Goal: Task Accomplishment & Management: Manage account settings

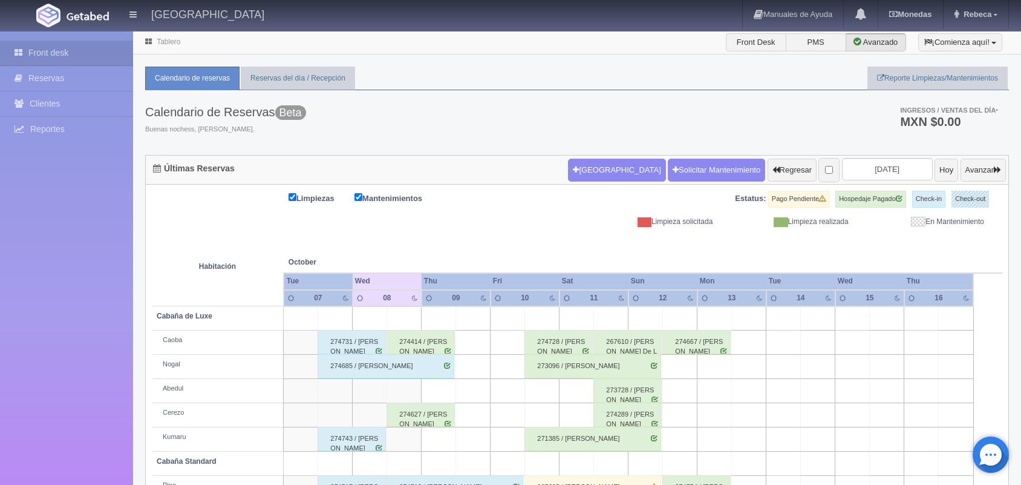
scroll to position [137, 0]
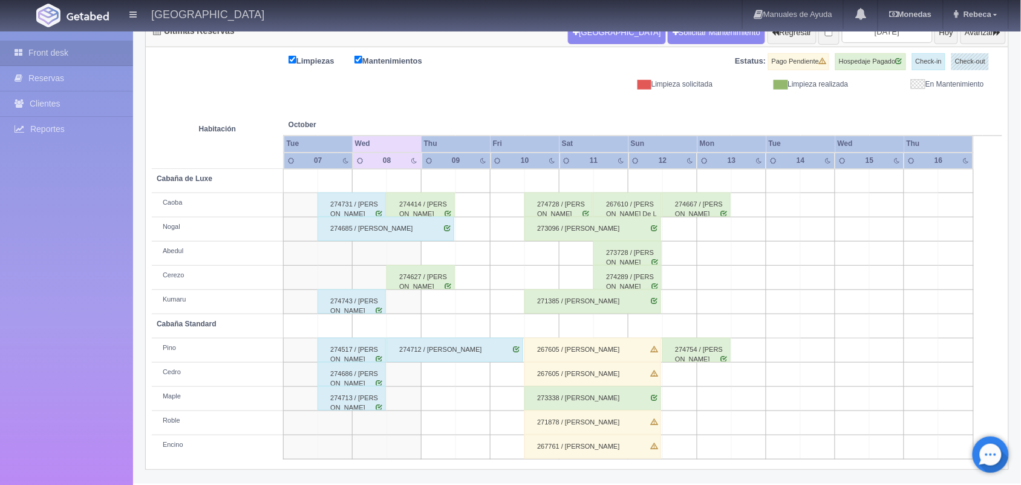
click at [615, 253] on div "273728 / Julio Cesar Becerril Braulio" at bounding box center [628, 253] width 68 height 24
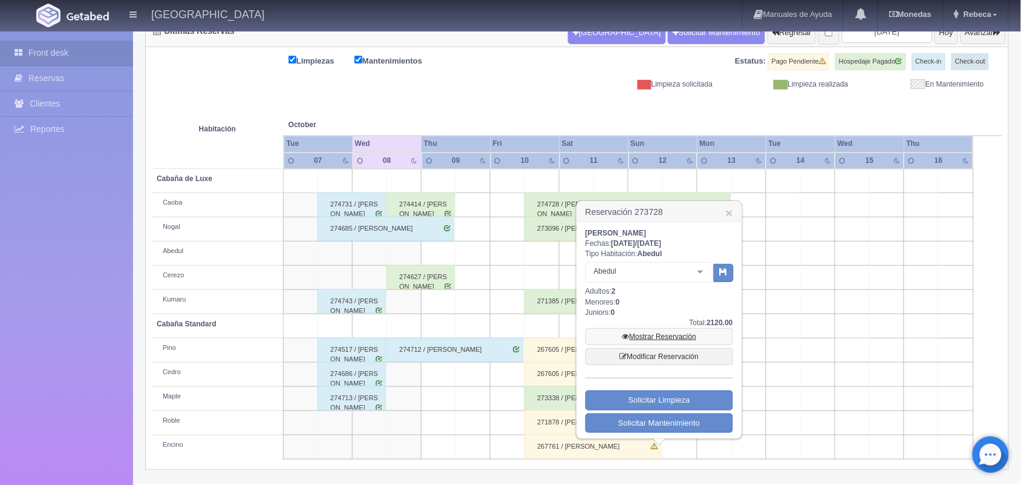
click at [628, 339] on link "Mostrar Reservación" at bounding box center [660, 336] width 148 height 17
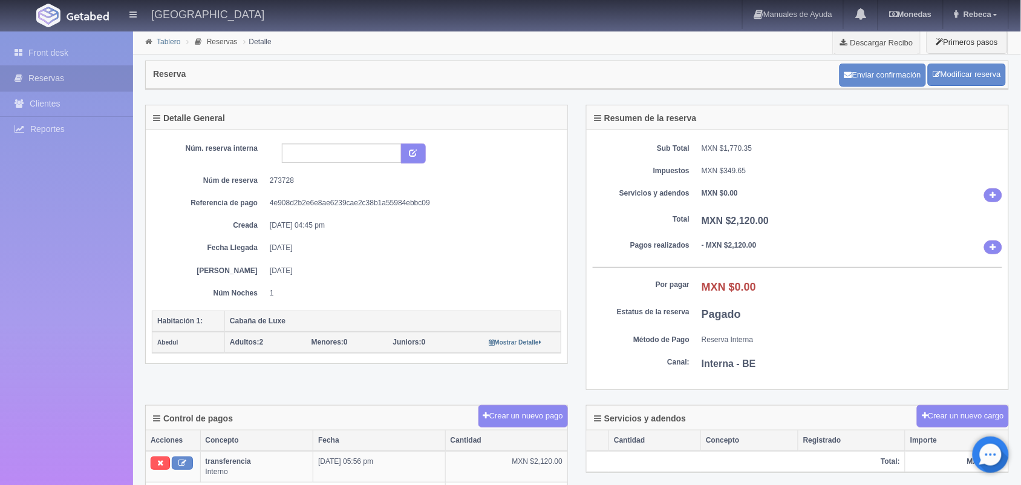
click at [173, 38] on link "Tablero" at bounding box center [169, 42] width 24 height 8
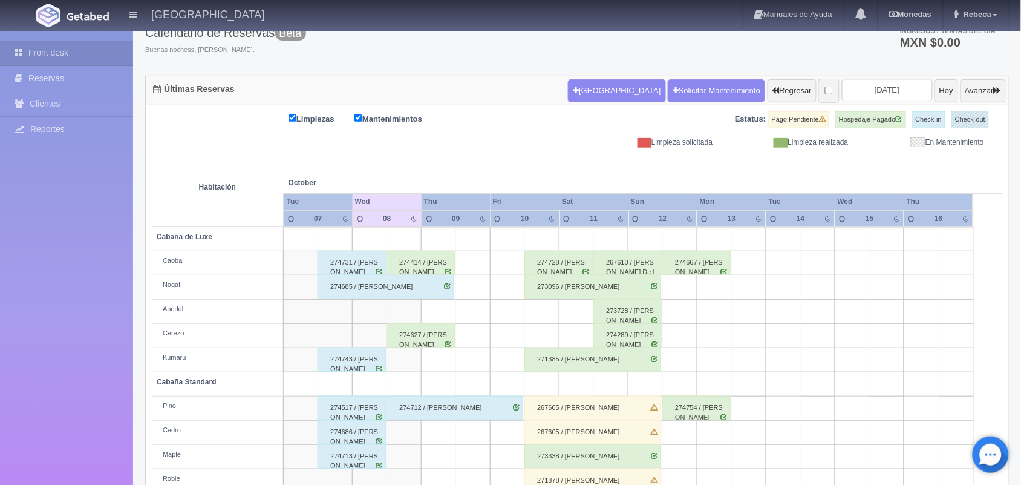
scroll to position [82, 0]
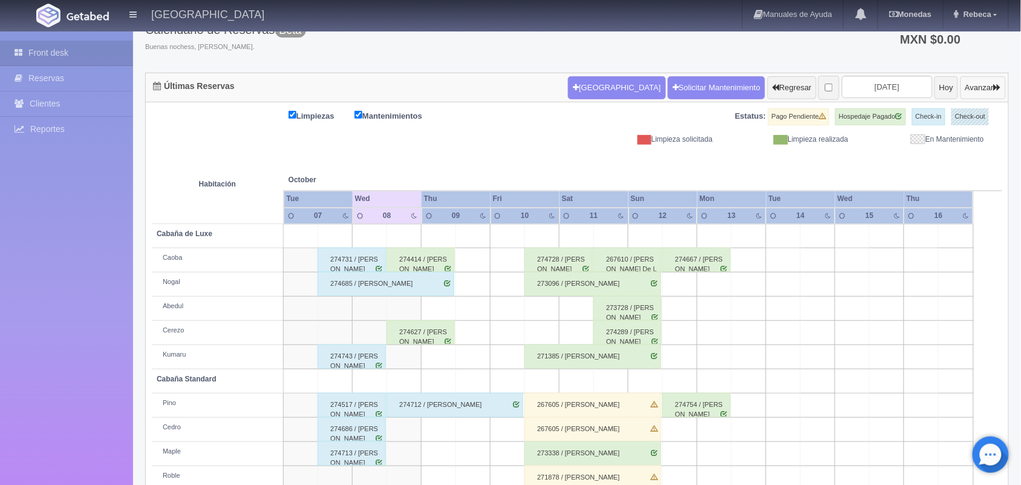
click at [982, 92] on button "Avanzar" at bounding box center [983, 87] width 45 height 23
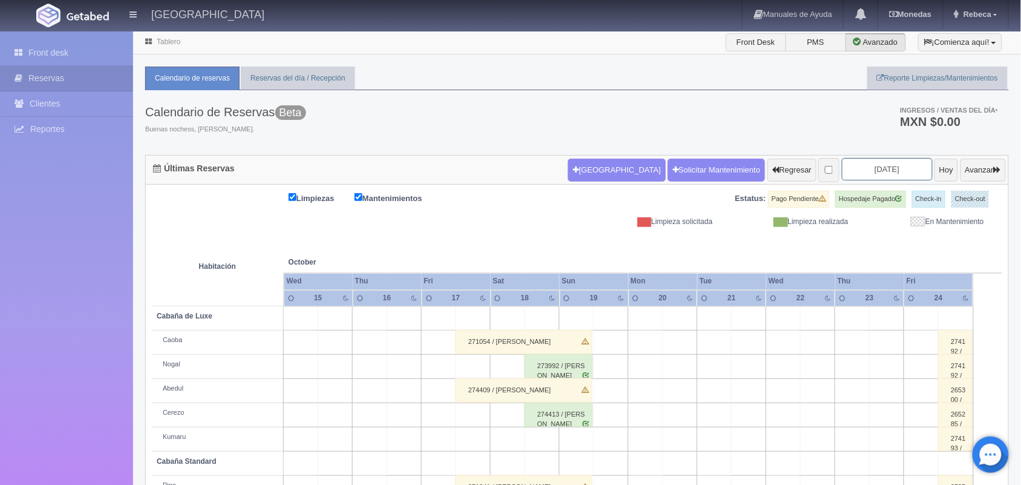
click at [893, 169] on input "2025-10-17" at bounding box center [887, 169] width 91 height 22
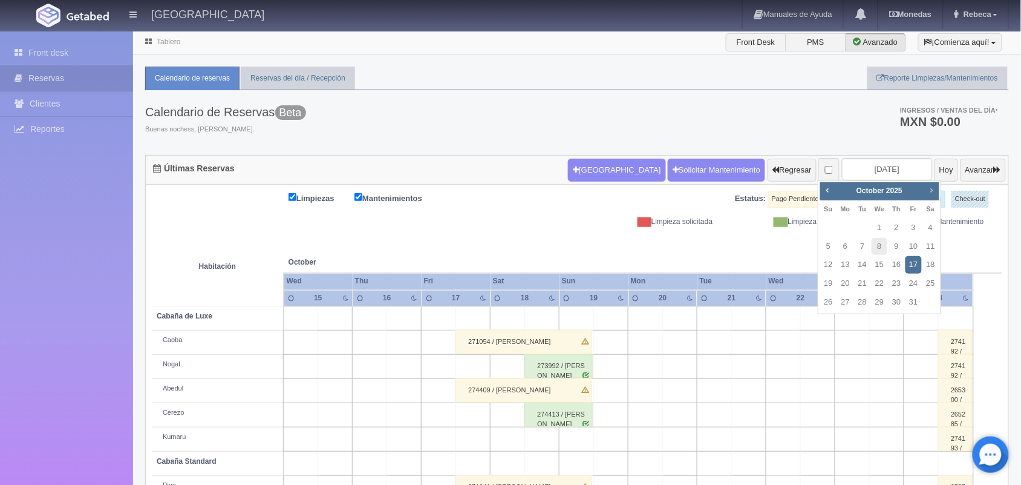
click at [932, 192] on span "Next" at bounding box center [932, 190] width 10 height 10
click at [898, 226] on link "1" at bounding box center [897, 228] width 16 height 18
type input "2026-01-01"
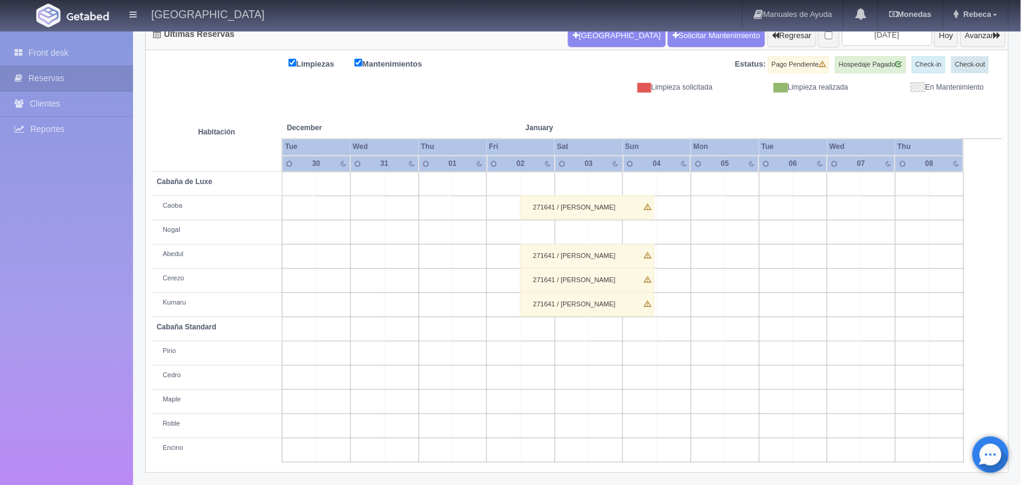
scroll to position [137, 0]
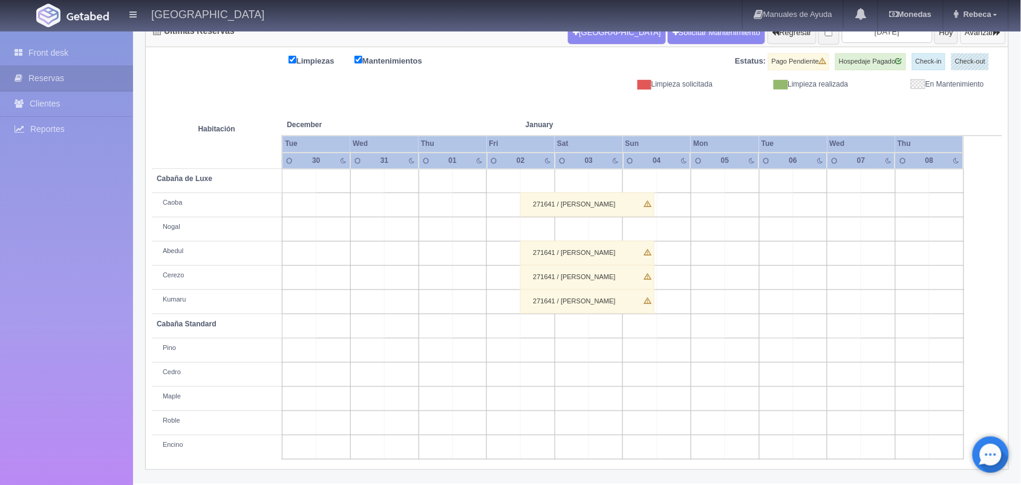
click at [961, 43] on button "Avanzar" at bounding box center [983, 32] width 45 height 23
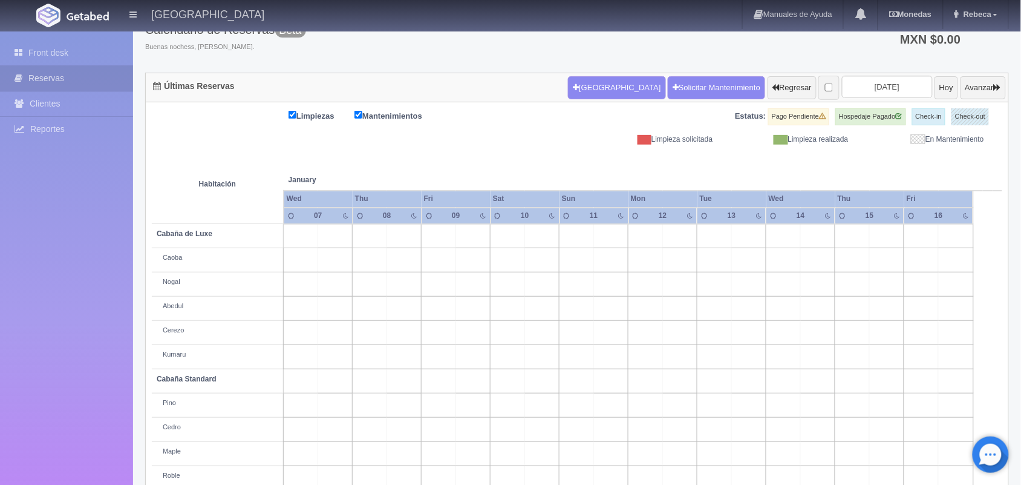
scroll to position [71, 0]
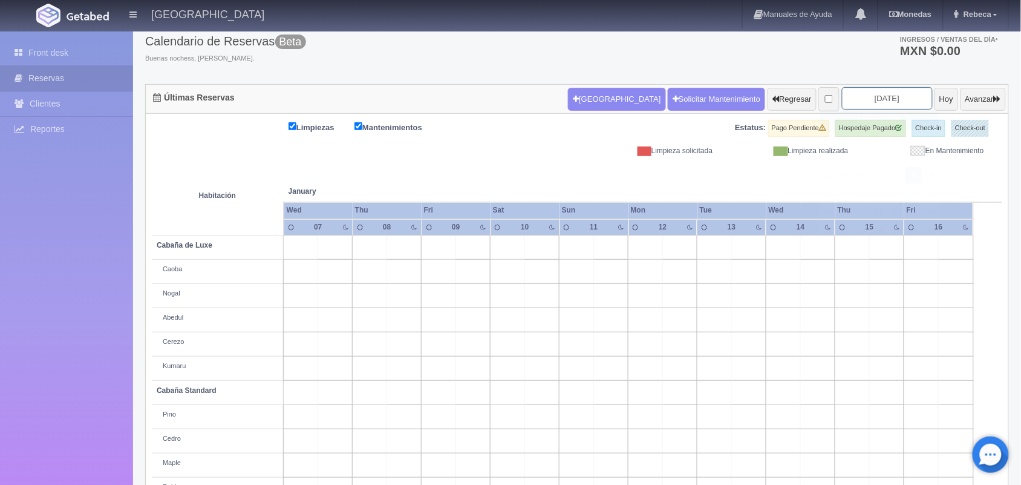
click at [903, 100] on input "[DATE]" at bounding box center [887, 98] width 91 height 22
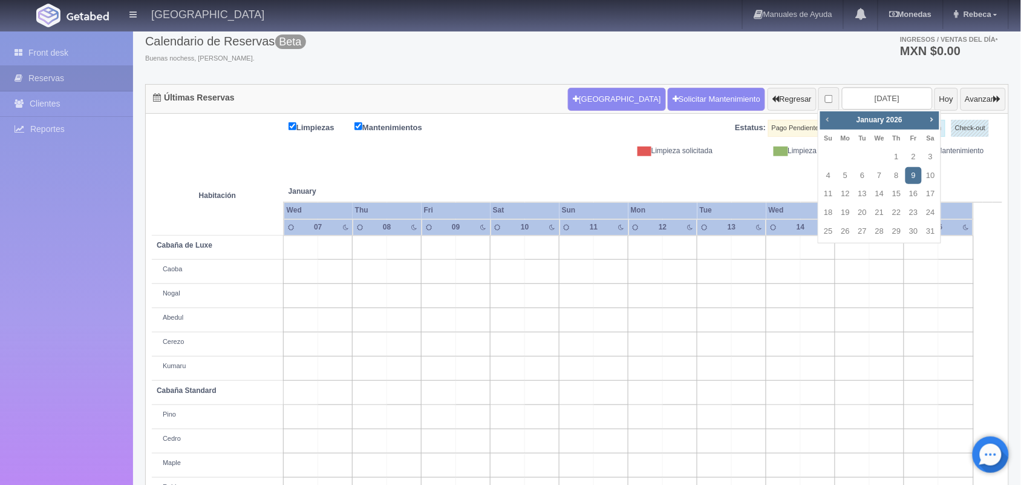
click at [823, 116] on span "Prev" at bounding box center [828, 119] width 10 height 10
click at [932, 188] on link "15" at bounding box center [931, 194] width 16 height 18
type input "[DATE]"
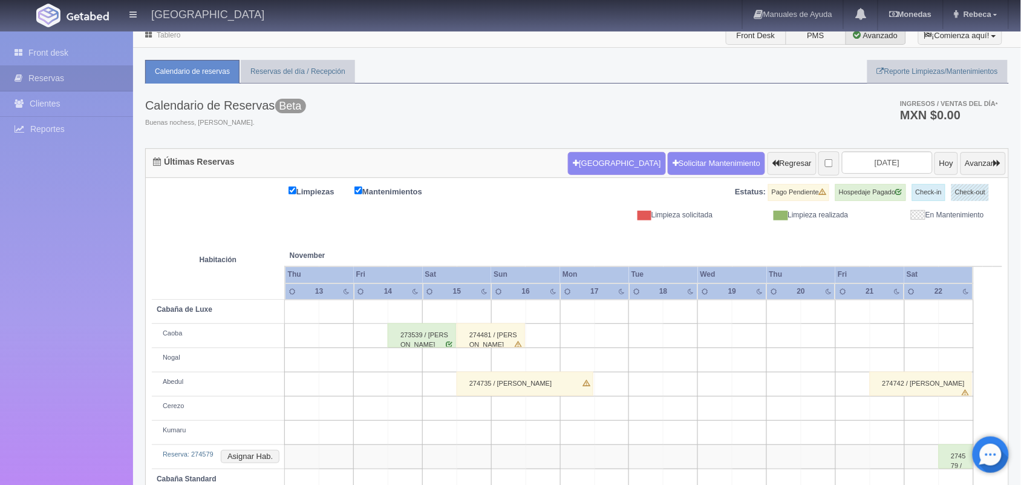
scroll to position [3, 0]
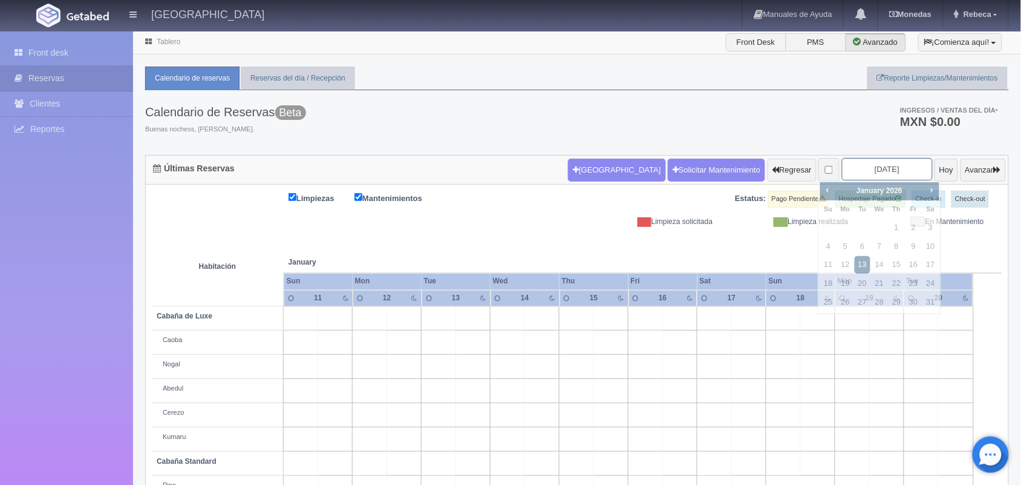
click at [892, 162] on input "[DATE]" at bounding box center [887, 169] width 91 height 22
click at [826, 194] on span "Prev" at bounding box center [828, 190] width 10 height 10
click at [878, 287] on link "19" at bounding box center [880, 284] width 16 height 18
type input "[DATE]"
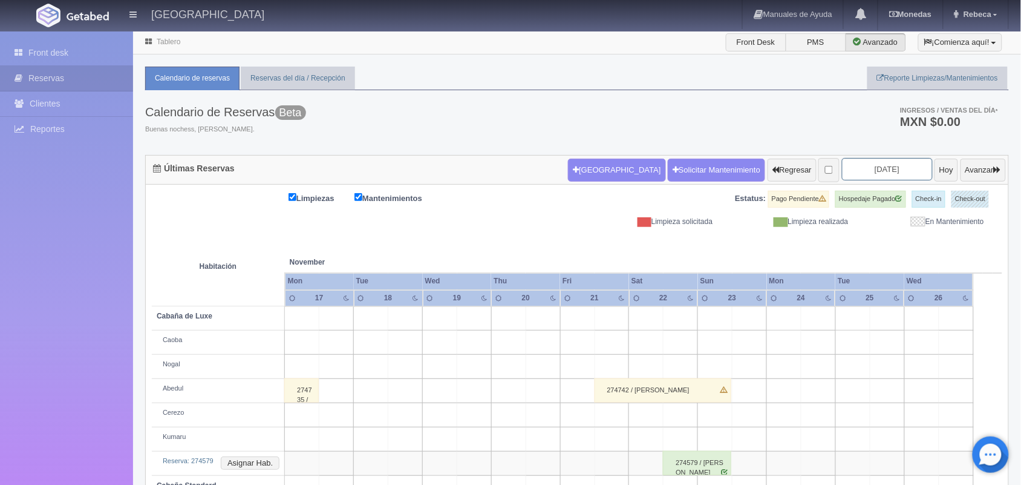
click at [891, 177] on input "[DATE]" at bounding box center [887, 169] width 91 height 22
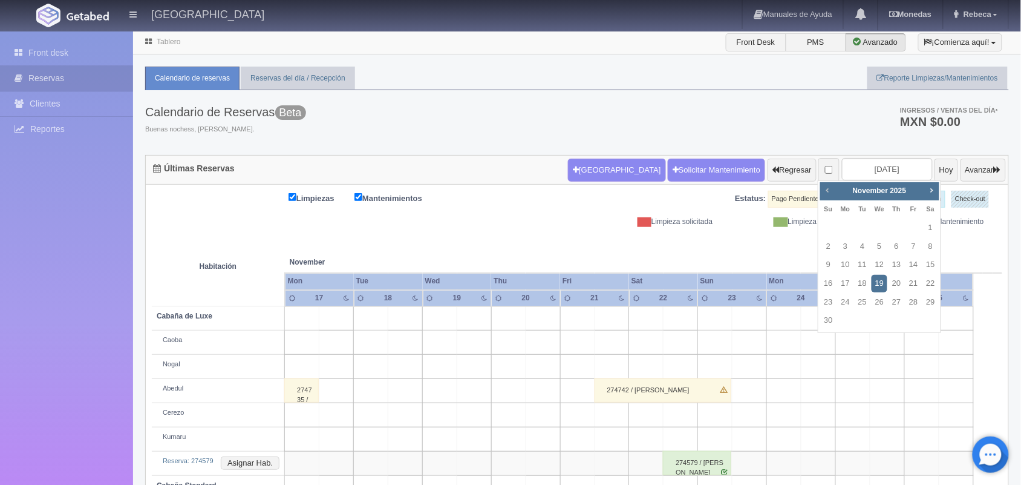
click at [829, 195] on link "Prev" at bounding box center [828, 189] width 13 height 13
click at [908, 243] on link "10" at bounding box center [914, 247] width 16 height 18
type input "[DATE]"
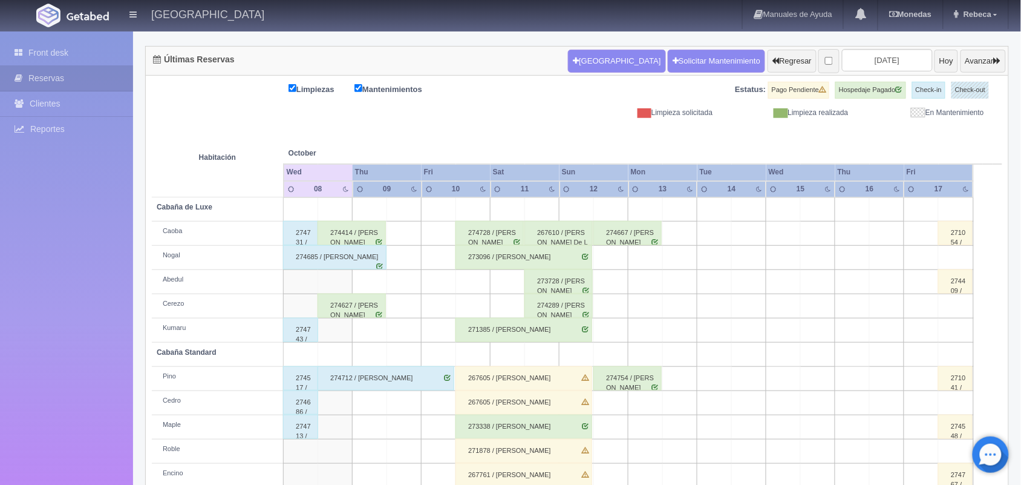
scroll to position [137, 0]
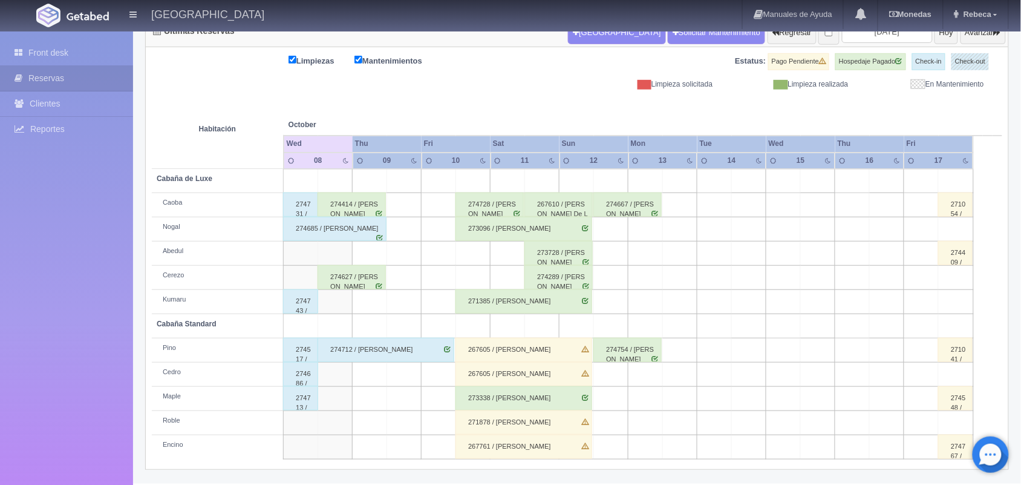
click at [563, 255] on div "273728 / Julio Cesar Becerril Braulio" at bounding box center [559, 253] width 68 height 24
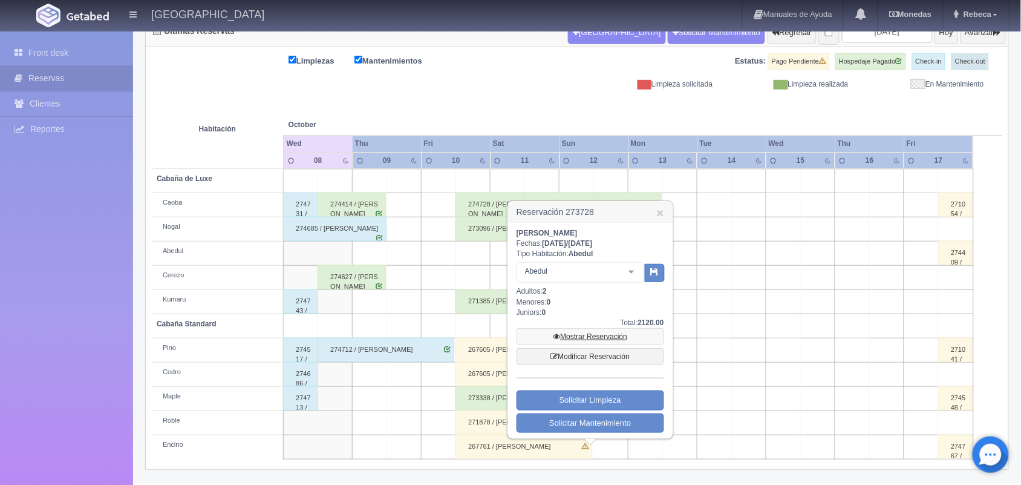
click at [606, 338] on link "Mostrar Reservación" at bounding box center [591, 336] width 148 height 17
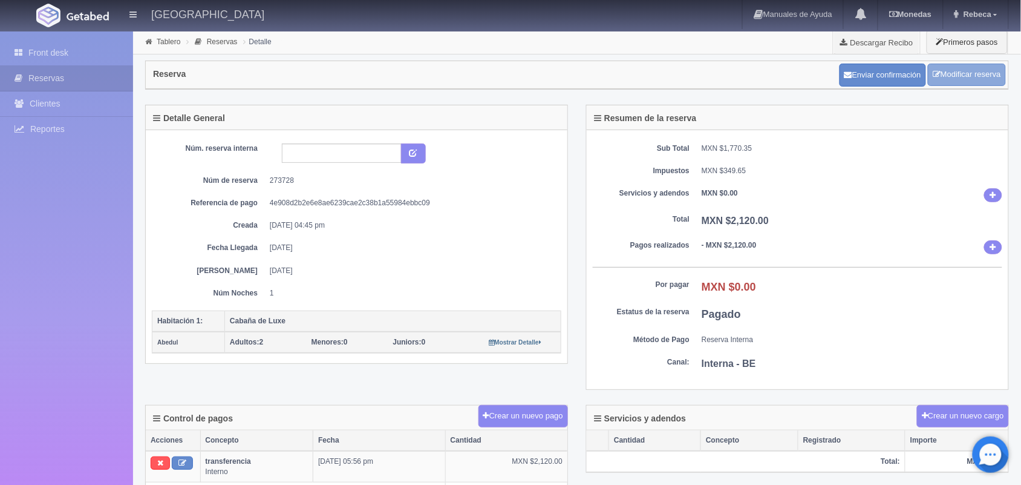
click at [966, 67] on link "Modificar reserva" at bounding box center [967, 75] width 78 height 22
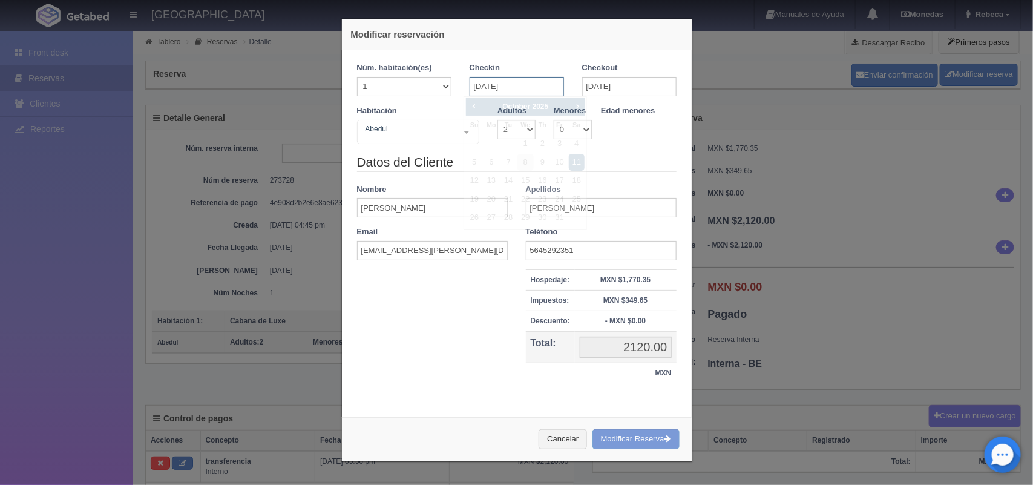
click at [522, 91] on input "[DATE]" at bounding box center [516, 86] width 94 height 19
checkbox input "false"
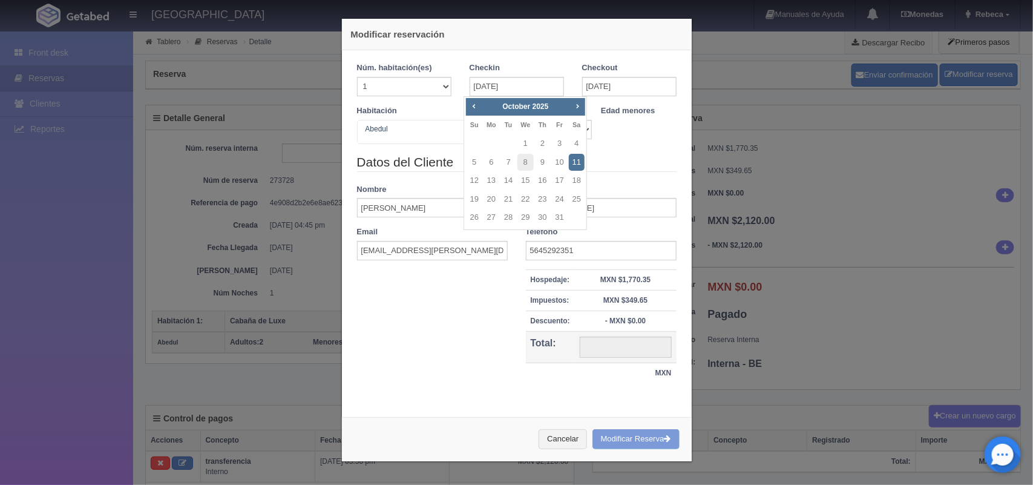
type input "2220.00"
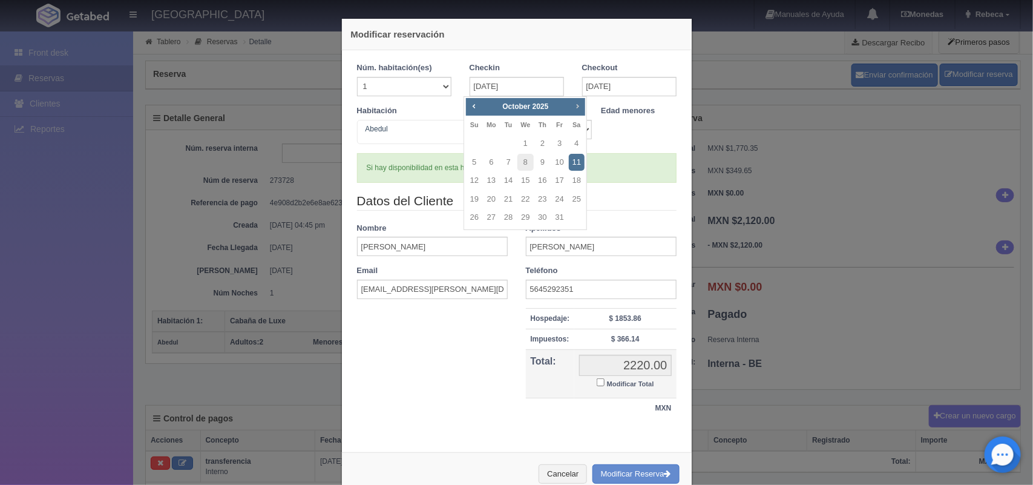
click at [579, 106] on span "Next" at bounding box center [577, 106] width 10 height 10
checkbox input "false"
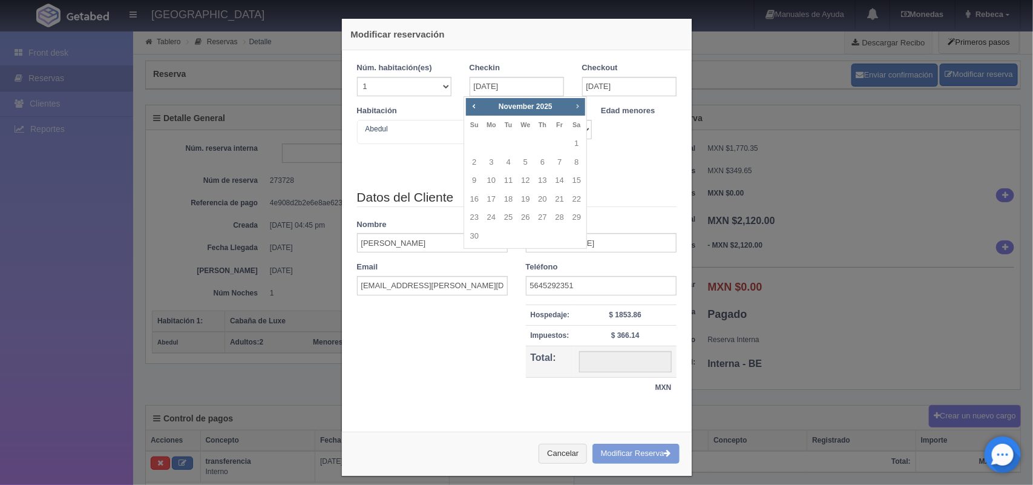
click at [579, 106] on span "Next" at bounding box center [577, 106] width 10 height 10
type input "2220.00"
click at [579, 106] on span "Next" at bounding box center [577, 106] width 10 height 10
checkbox input "false"
type input "2220.00"
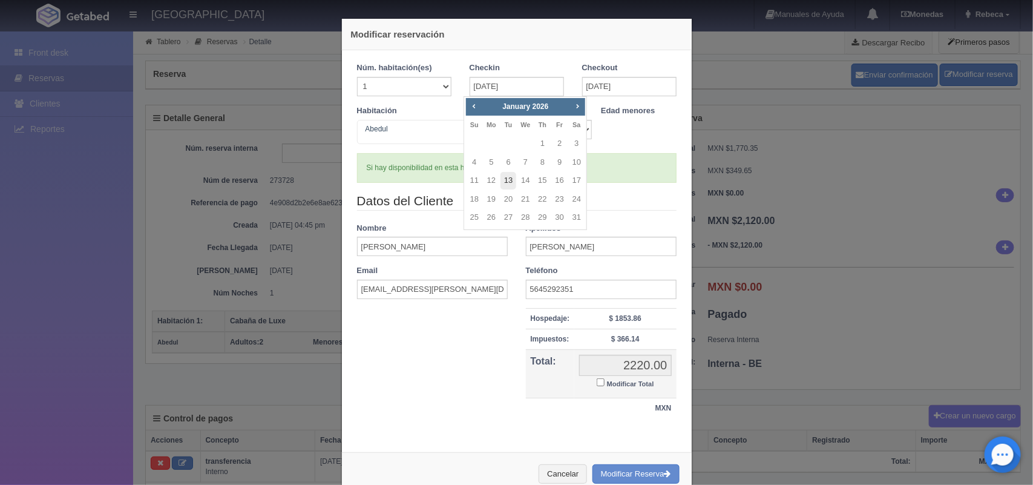
click at [505, 182] on link "13" at bounding box center [508, 181] width 16 height 18
type input "13-01-2026"
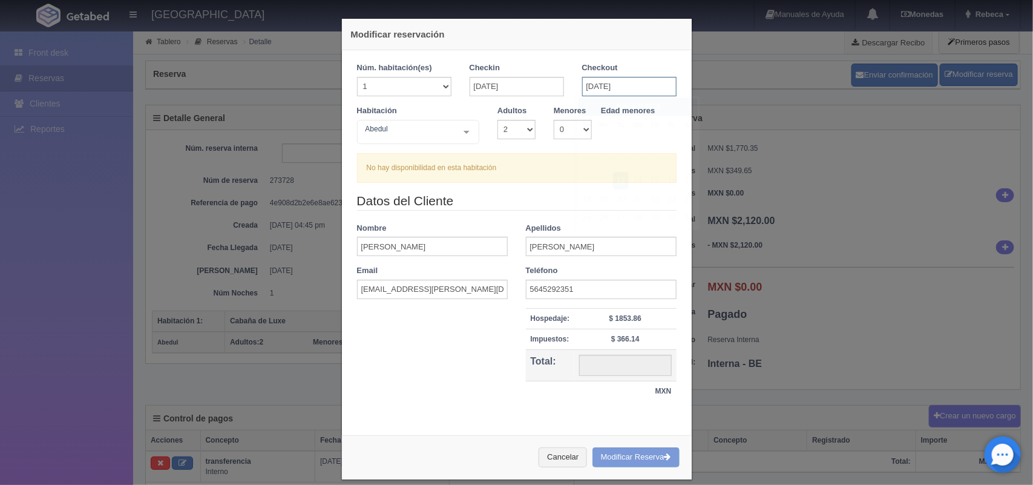
click at [628, 89] on input "13-01-2026" at bounding box center [629, 86] width 94 height 19
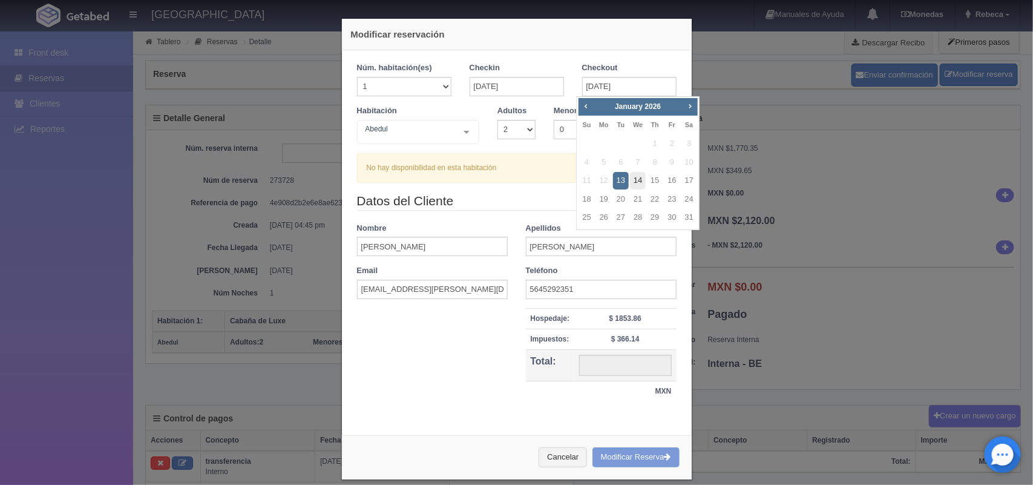
click at [639, 180] on link "14" at bounding box center [638, 181] width 16 height 18
type input "14-01-2026"
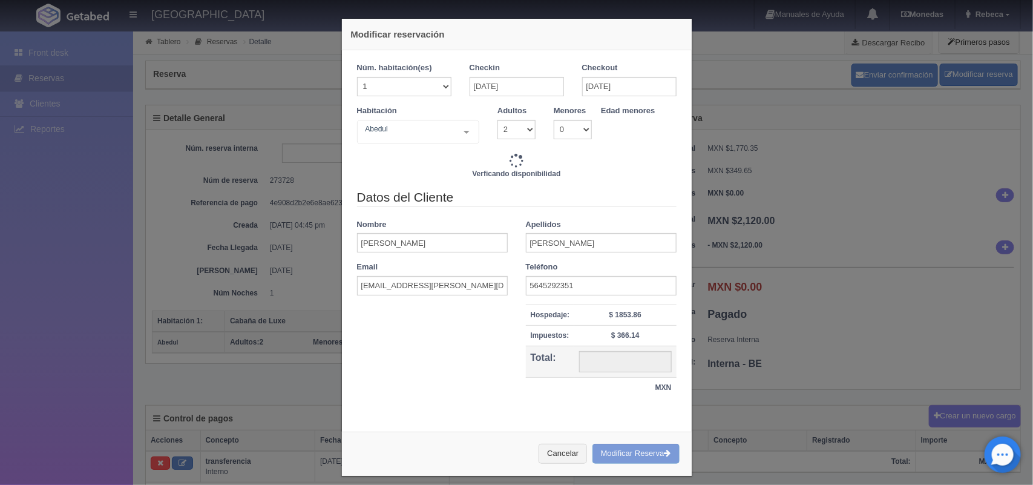
type input "1500.00"
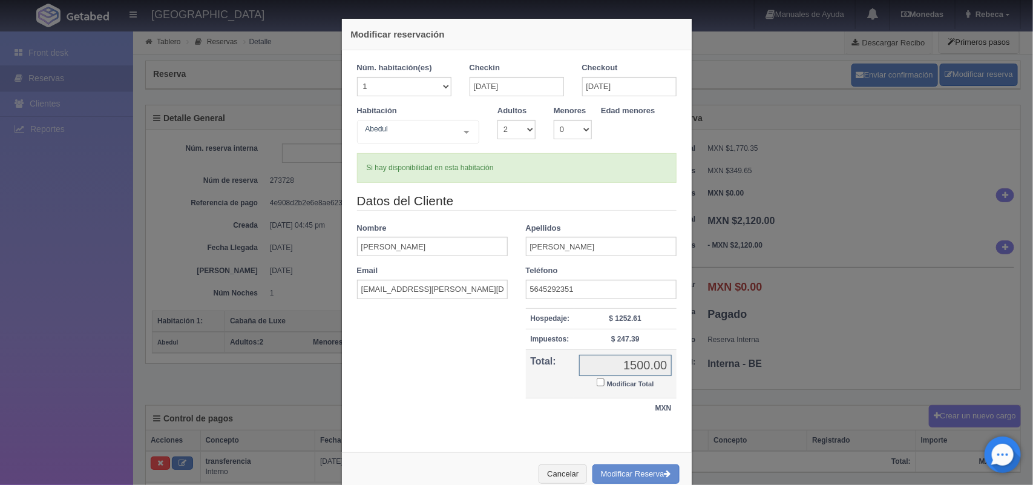
click at [616, 364] on input "1500.00" at bounding box center [625, 365] width 92 height 21
click at [597, 384] on input "Modificar Total" at bounding box center [601, 382] width 8 height 8
checkbox input "true"
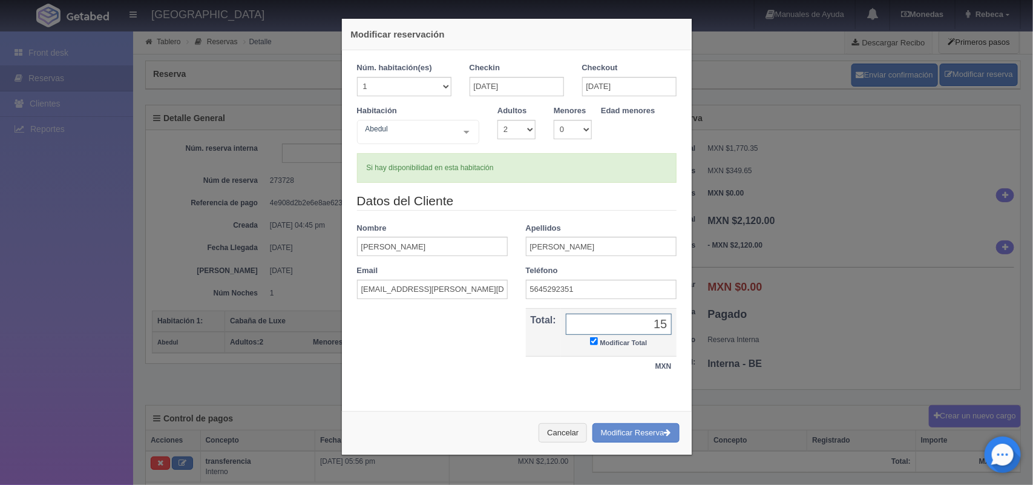
type input "1"
type input "2120.00"
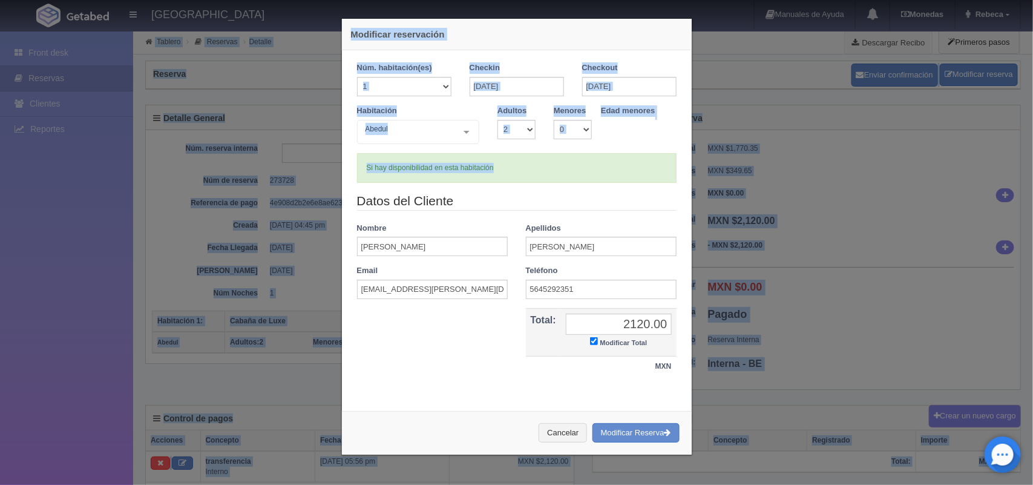
drag, startPoint x: 540, startPoint y: 180, endPoint x: 119, endPoint y: -64, distance: 487.1
click at [119, 0] on html "Hotel Xacallan Manuales de Ayuda Actualizaciones recientes Monedas Tipo de camb…" at bounding box center [516, 242] width 1033 height 485
click at [224, 77] on div "Modificar reservación Núm. habitación(es) 1 2 3 4 5 6 7 8 9 10 11 12 13 14 15 1…" at bounding box center [516, 242] width 1033 height 485
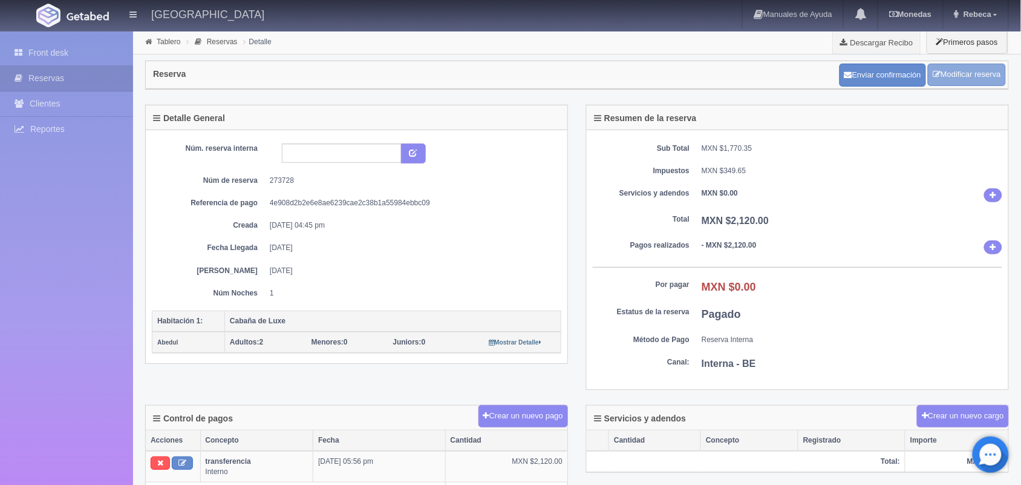
click at [974, 79] on link "Modificar reserva" at bounding box center [967, 75] width 78 height 22
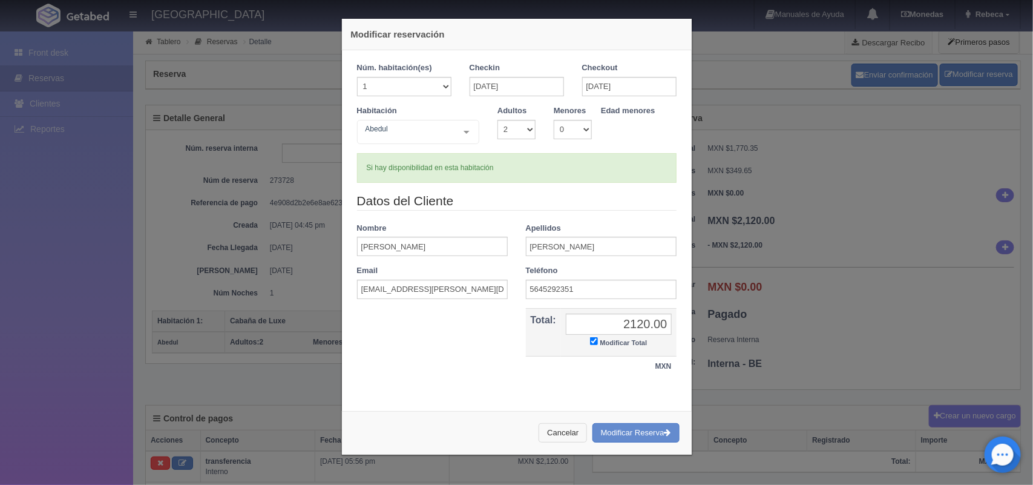
click at [554, 434] on button "Cancelar" at bounding box center [562, 433] width 48 height 20
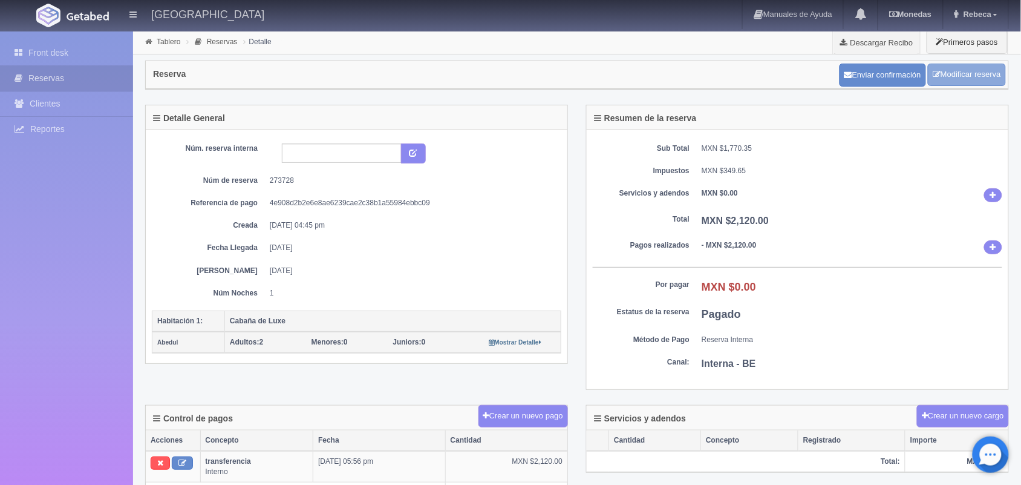
click at [958, 74] on link "Modificar reserva" at bounding box center [967, 75] width 78 height 22
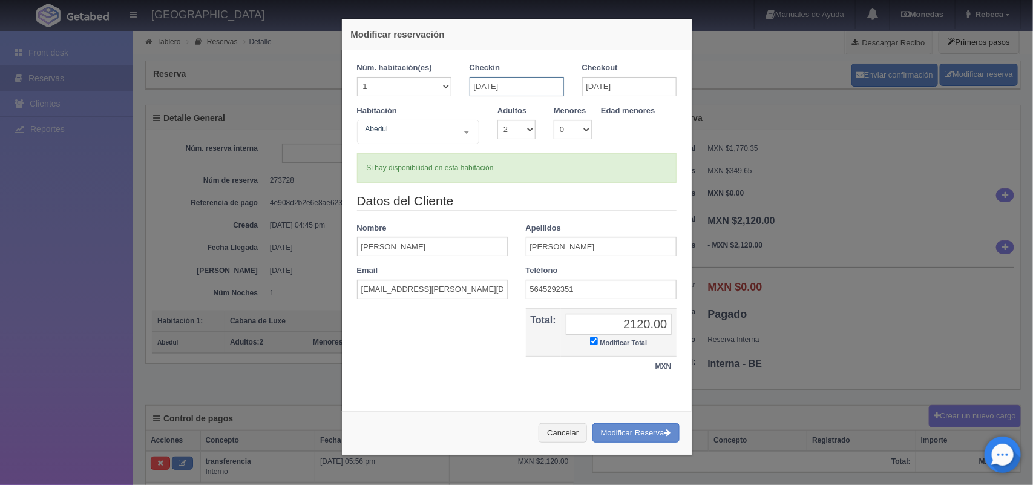
click at [540, 90] on input "13-01-2026" at bounding box center [516, 86] width 94 height 19
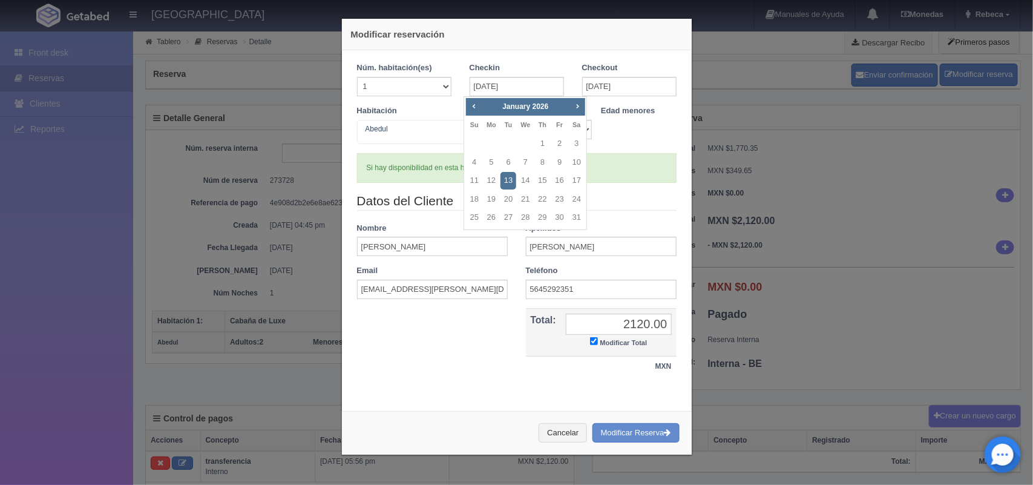
click at [512, 177] on link "13" at bounding box center [508, 181] width 16 height 18
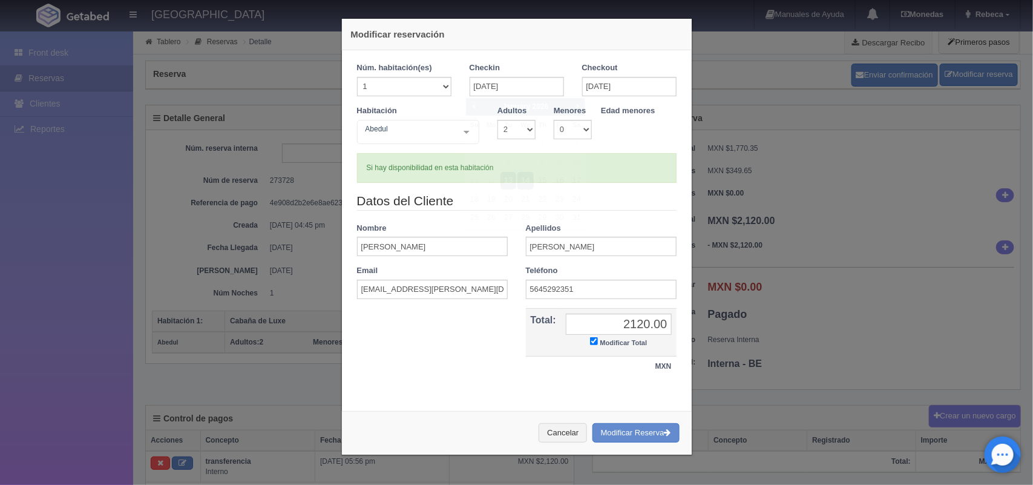
checkbox input "false"
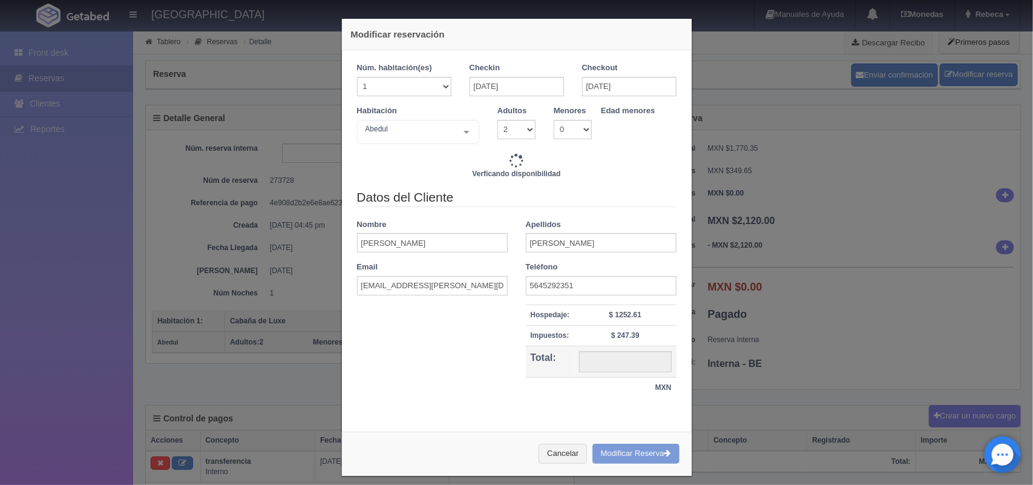
type input "1500.00"
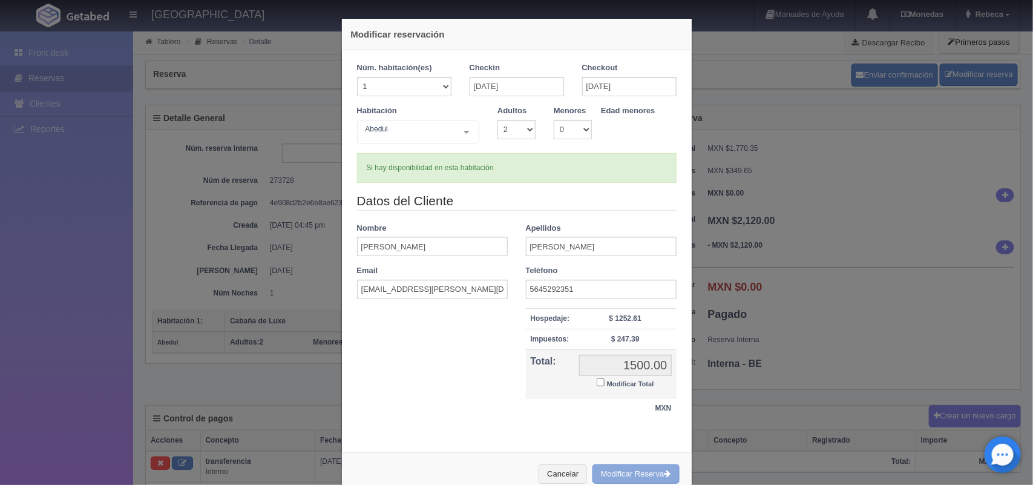
click at [629, 470] on button "Modificar Reserva" at bounding box center [635, 474] width 87 height 20
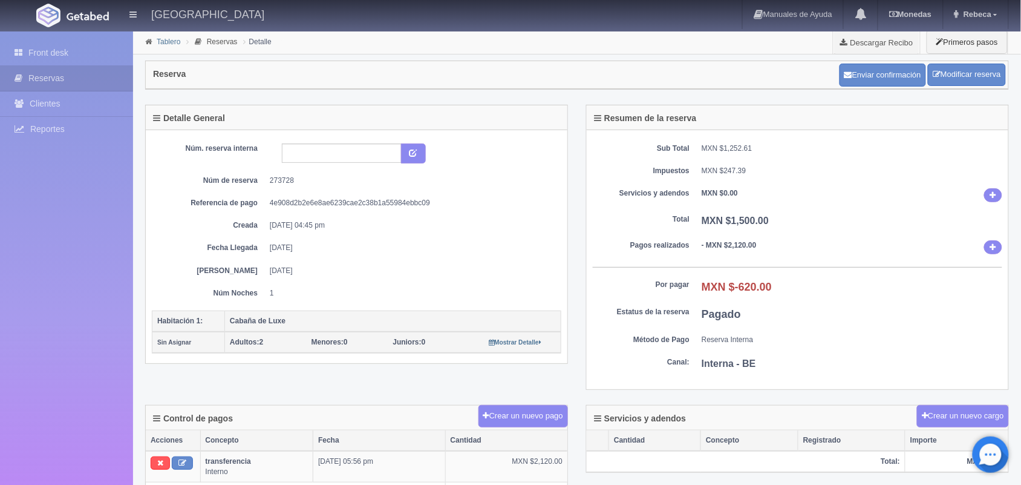
click at [174, 39] on link "Tablero" at bounding box center [169, 42] width 24 height 8
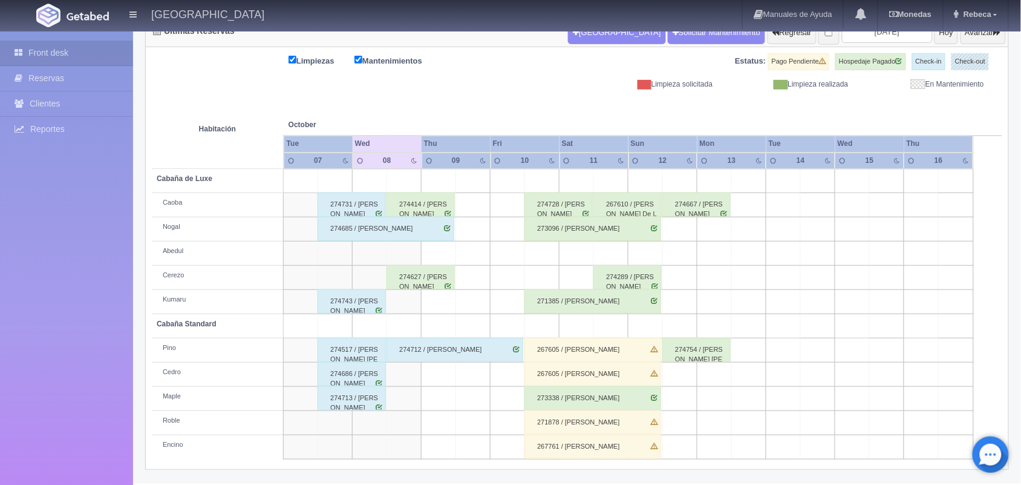
scroll to position [62, 0]
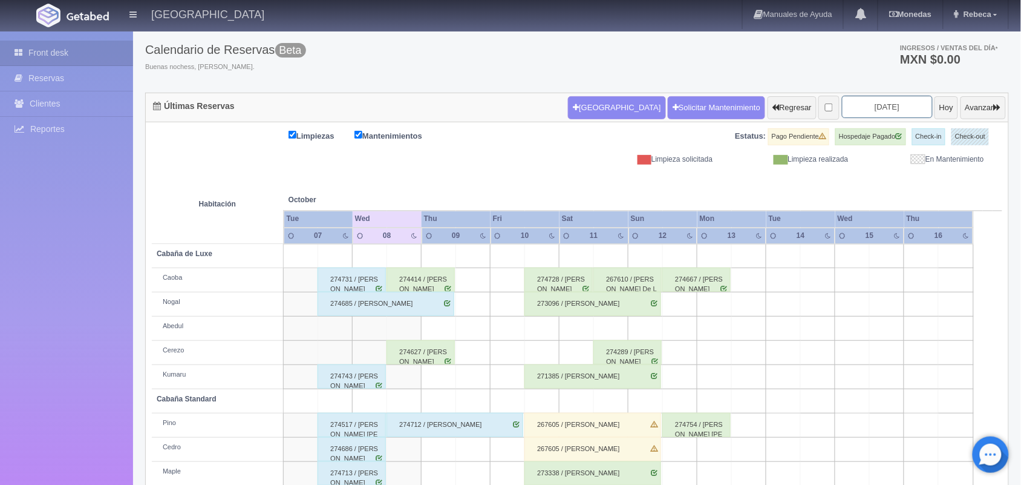
click at [889, 100] on input "2025-10-09" at bounding box center [887, 107] width 91 height 22
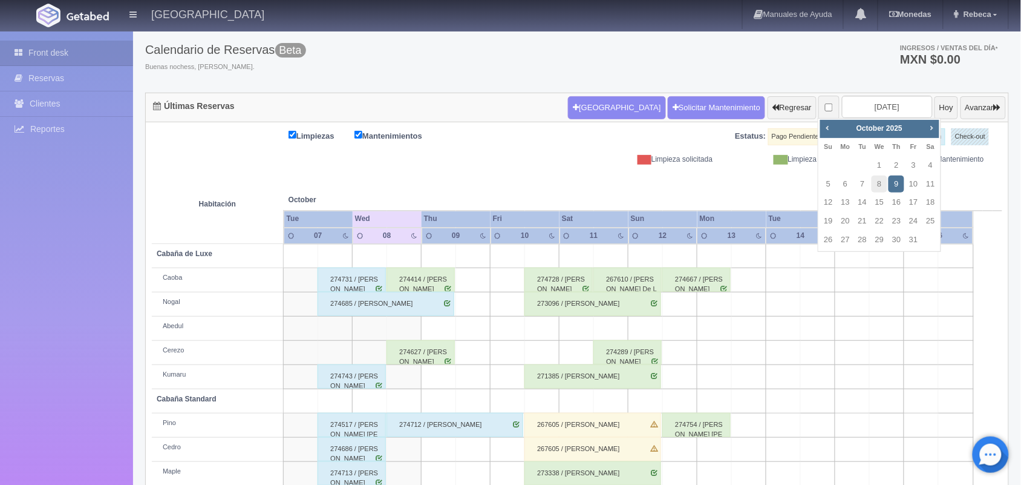
click at [932, 120] on div "Prev Next October 2025" at bounding box center [879, 129] width 119 height 18
click at [932, 121] on link "Next" at bounding box center [931, 127] width 13 height 13
click at [857, 203] on link "13" at bounding box center [863, 203] width 16 height 18
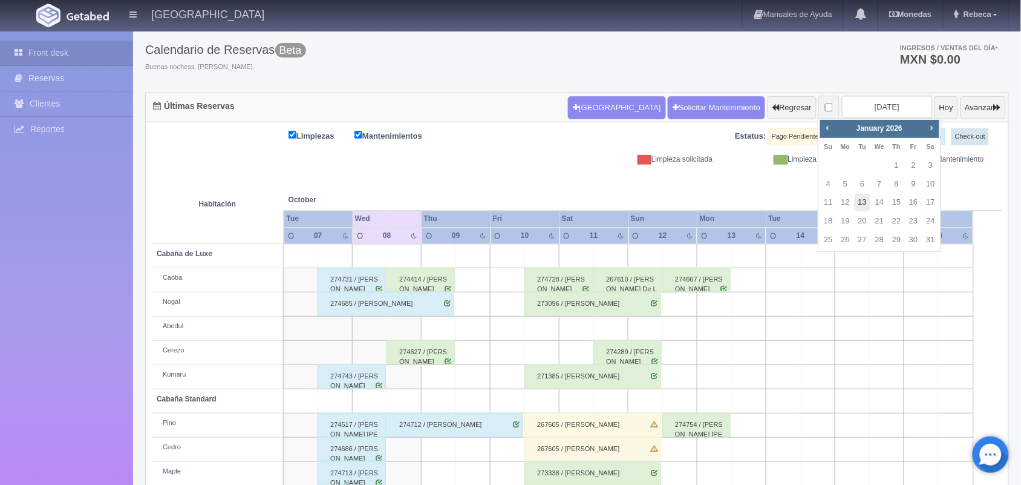
type input "[DATE]"
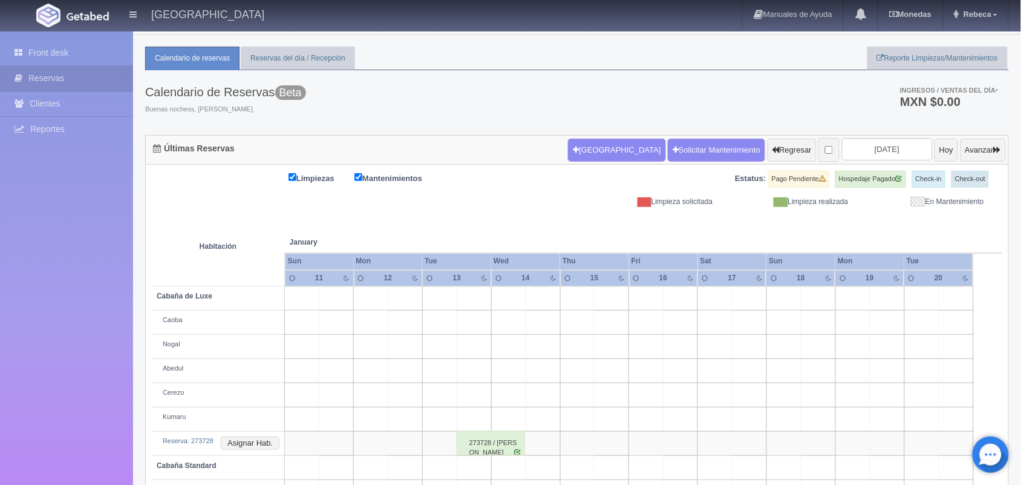
scroll to position [20, 0]
click at [508, 439] on div "273728 / [PERSON_NAME]" at bounding box center [491, 443] width 68 height 24
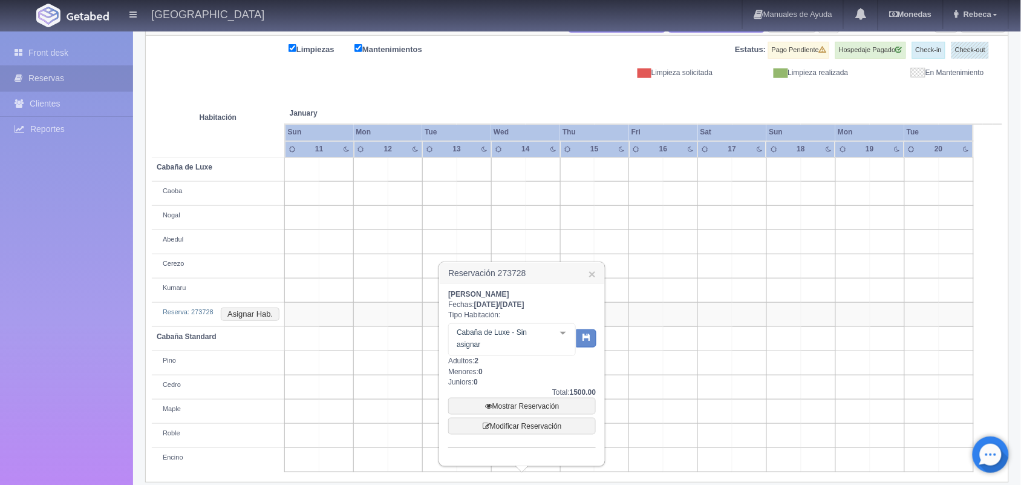
scroll to position [162, 0]
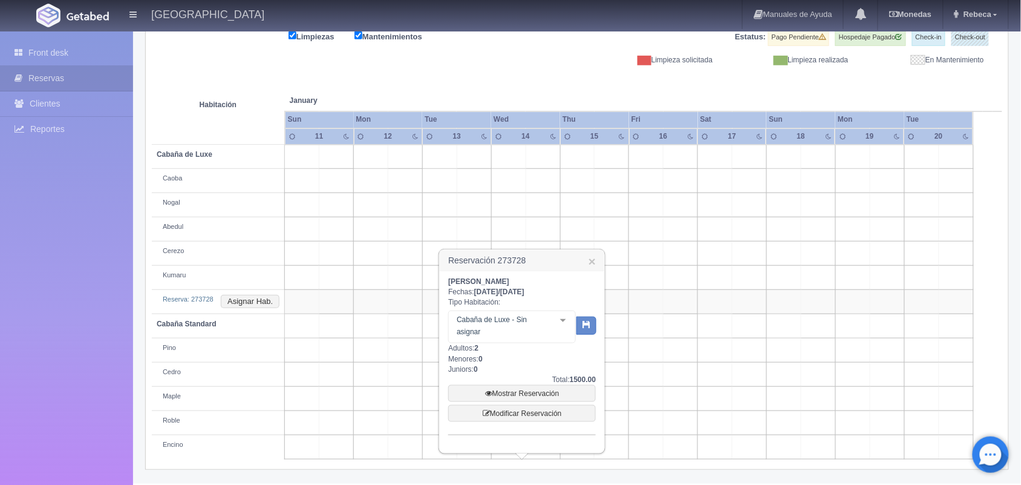
click at [564, 327] on div at bounding box center [563, 320] width 24 height 18
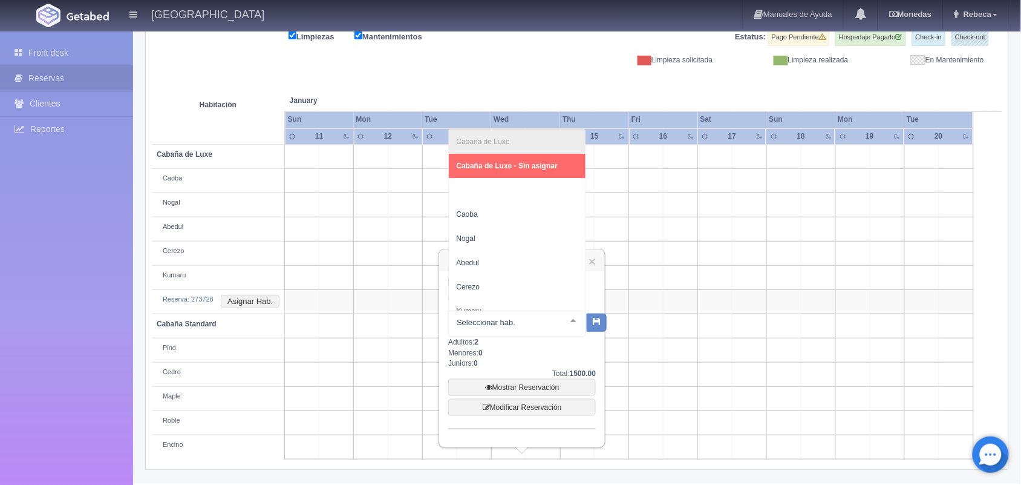
click at [773, 364] on td at bounding box center [784, 374] width 34 height 24
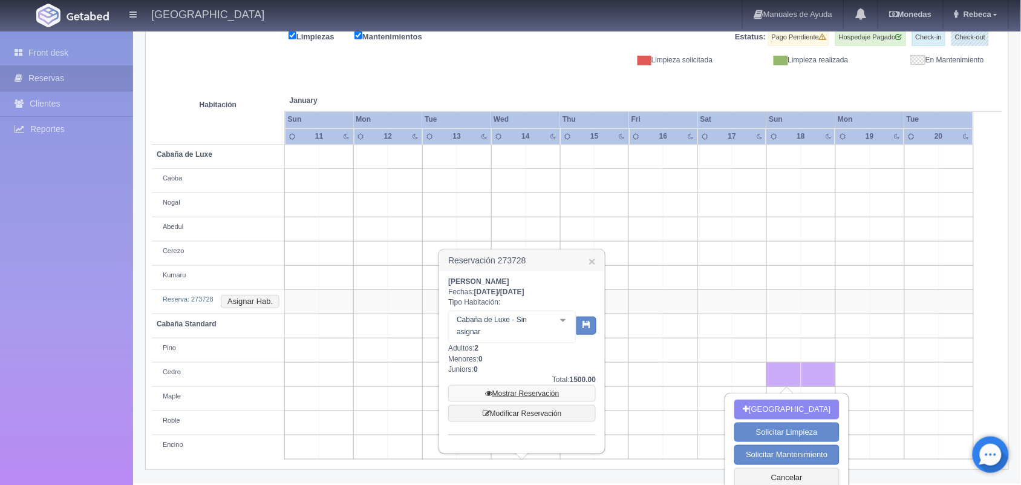
click at [543, 394] on link "Mostrar Reservación" at bounding box center [522, 393] width 148 height 17
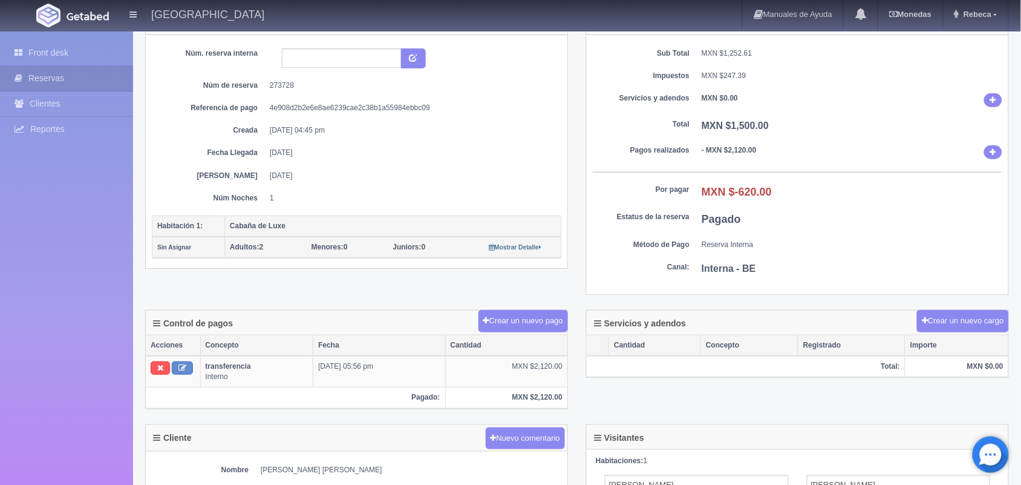
scroll to position [132, 0]
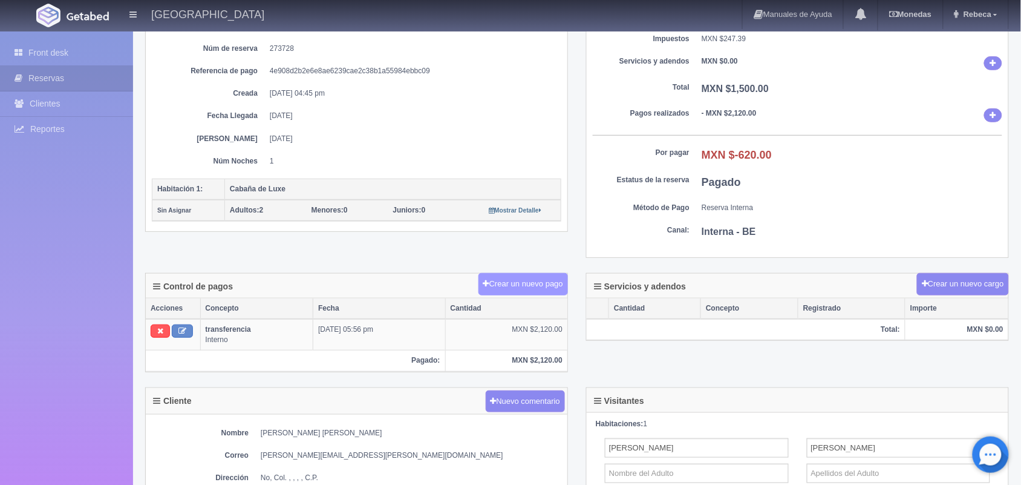
click at [499, 283] on button "Crear un nuevo pago" at bounding box center [524, 284] width 90 height 22
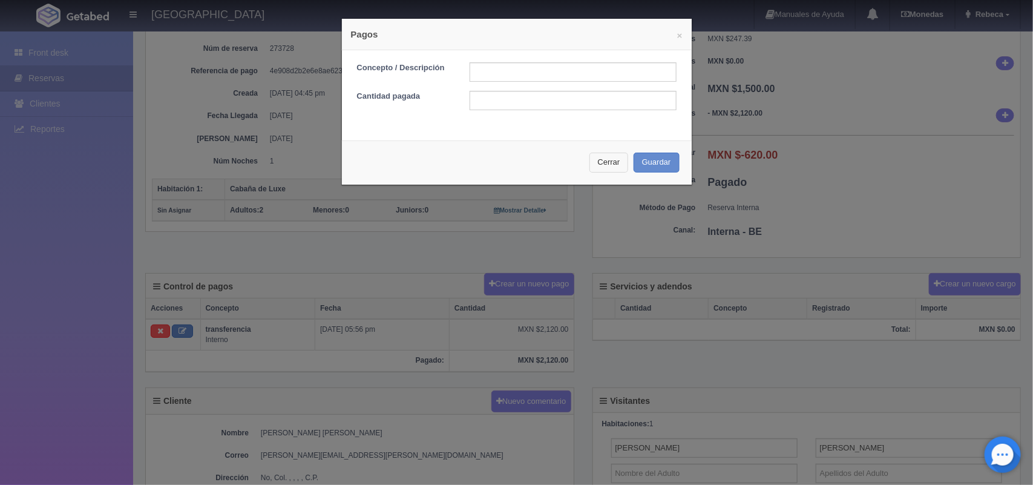
click at [594, 165] on button "Cerrar" at bounding box center [608, 162] width 39 height 20
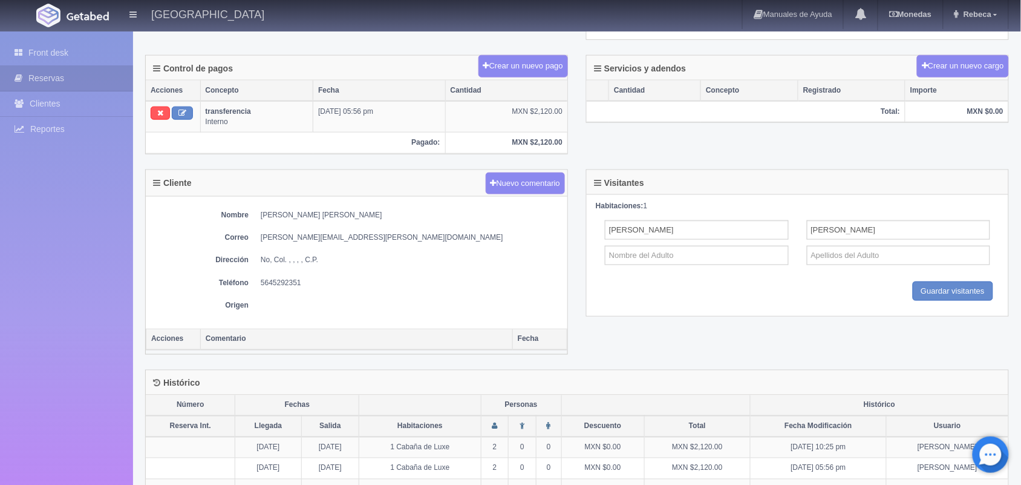
scroll to position [370, 0]
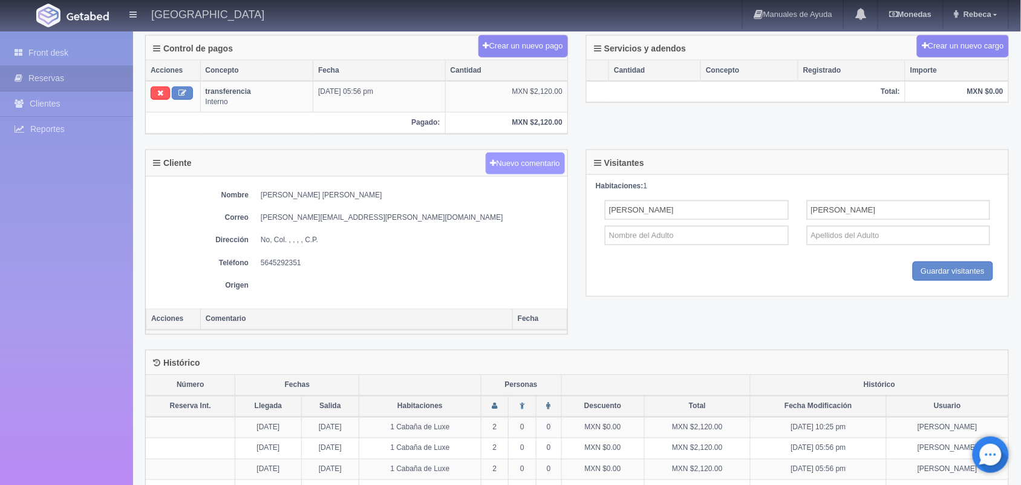
click at [535, 171] on button "Nuevo comentario" at bounding box center [526, 163] width 80 height 22
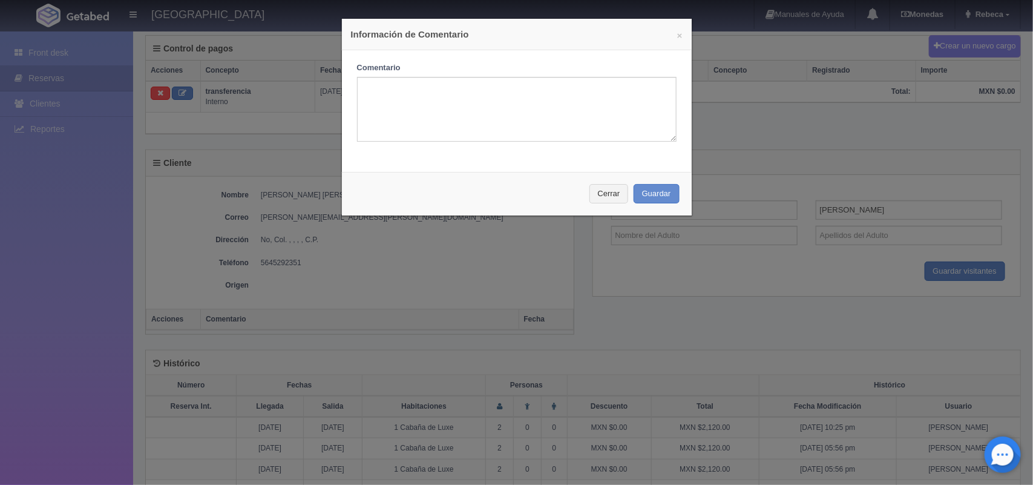
click at [535, 172] on div "Cerrar Guardar" at bounding box center [517, 194] width 350 height 44
click at [607, 188] on button "Cerrar" at bounding box center [608, 194] width 39 height 20
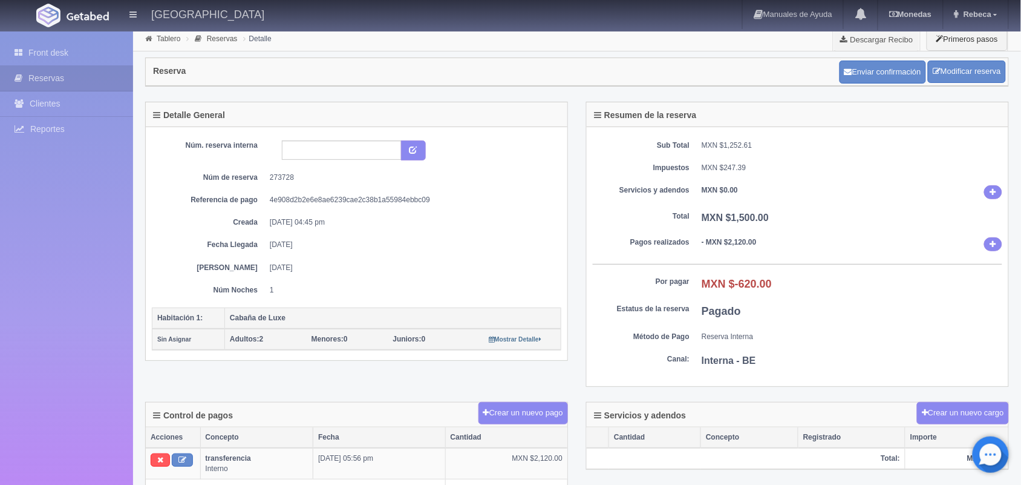
scroll to position [0, 0]
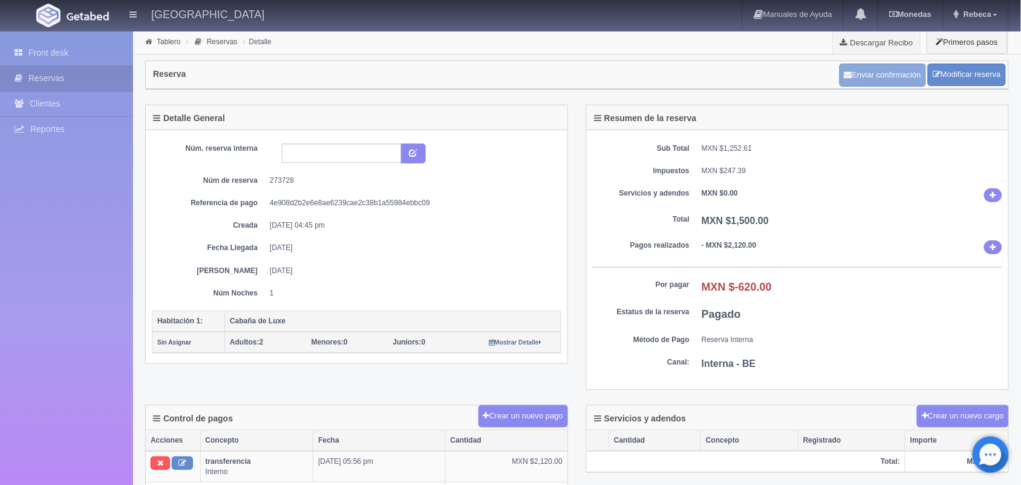
click at [894, 77] on button "Enviar confirmación" at bounding box center [883, 75] width 87 height 23
click at [177, 44] on link "Tablero" at bounding box center [169, 42] width 24 height 8
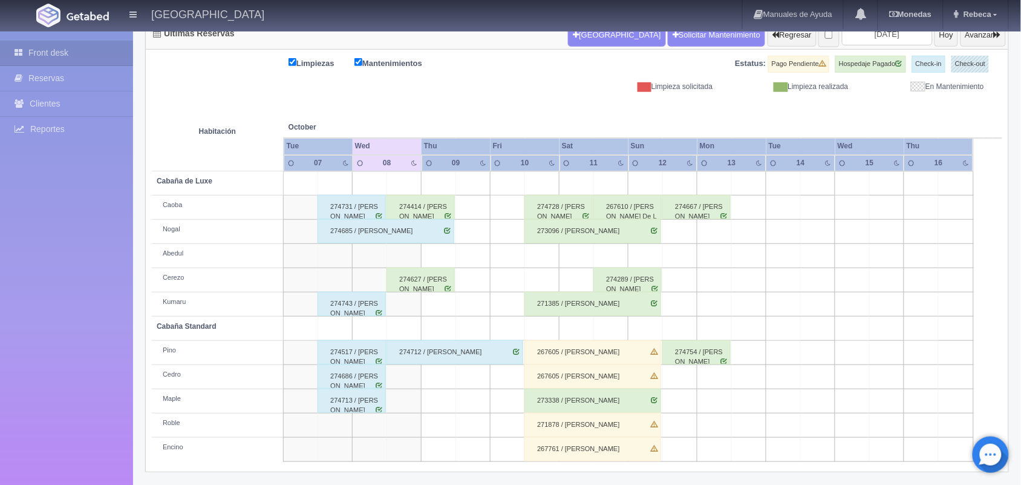
scroll to position [137, 0]
